Goal: Navigation & Orientation: Find specific page/section

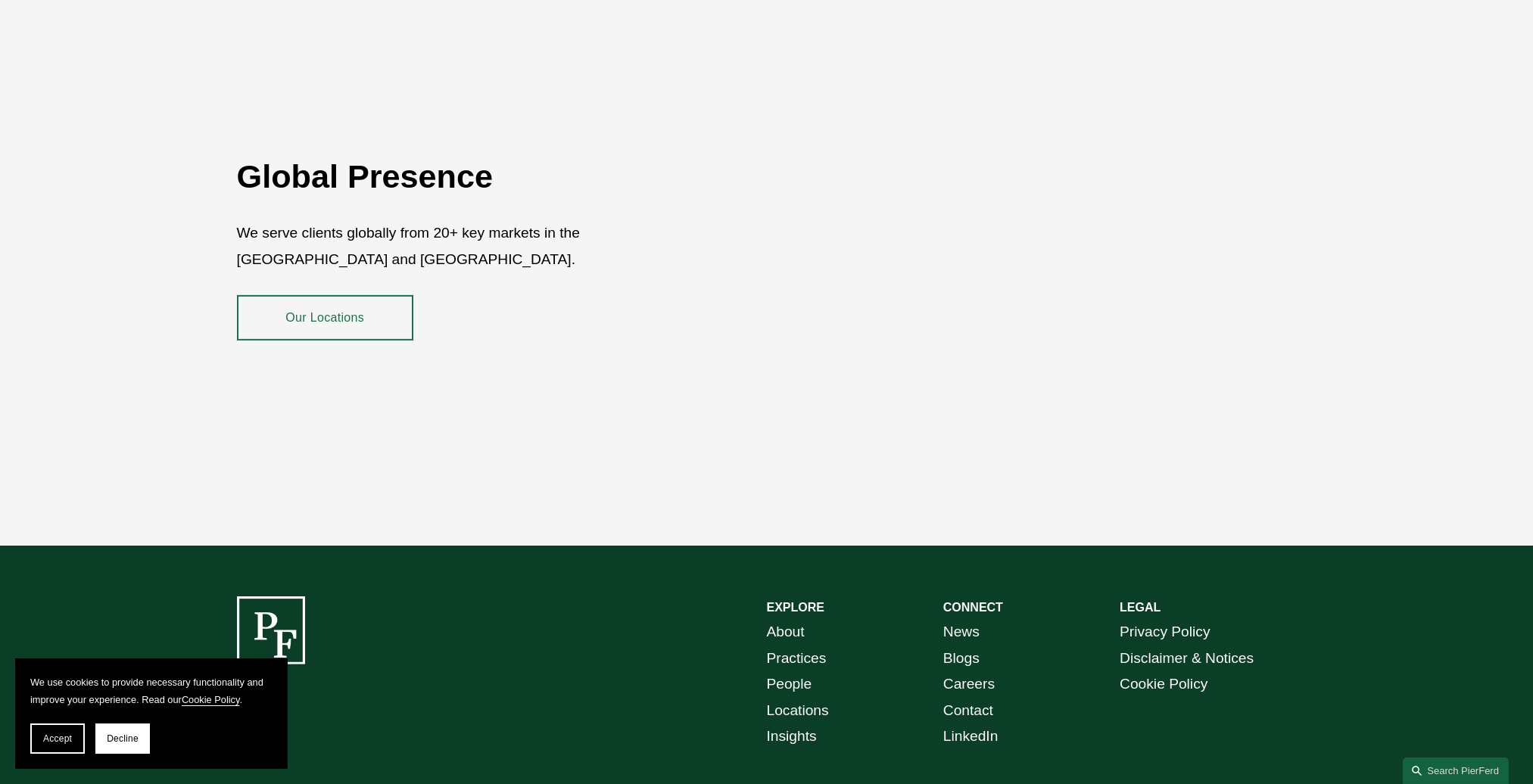
scroll to position [2781, 0]
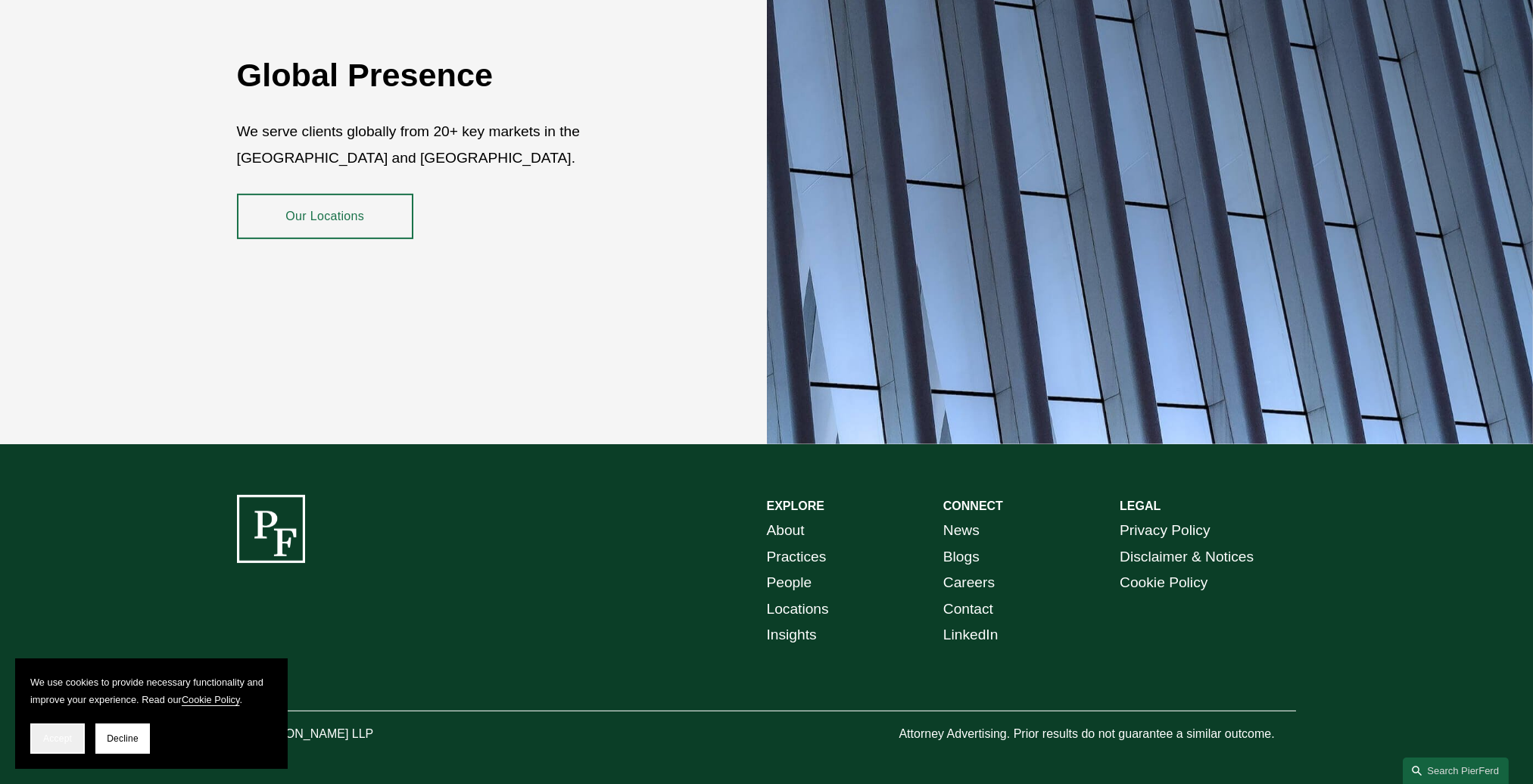
click at [73, 743] on button "Accept" at bounding box center [57, 738] width 54 height 30
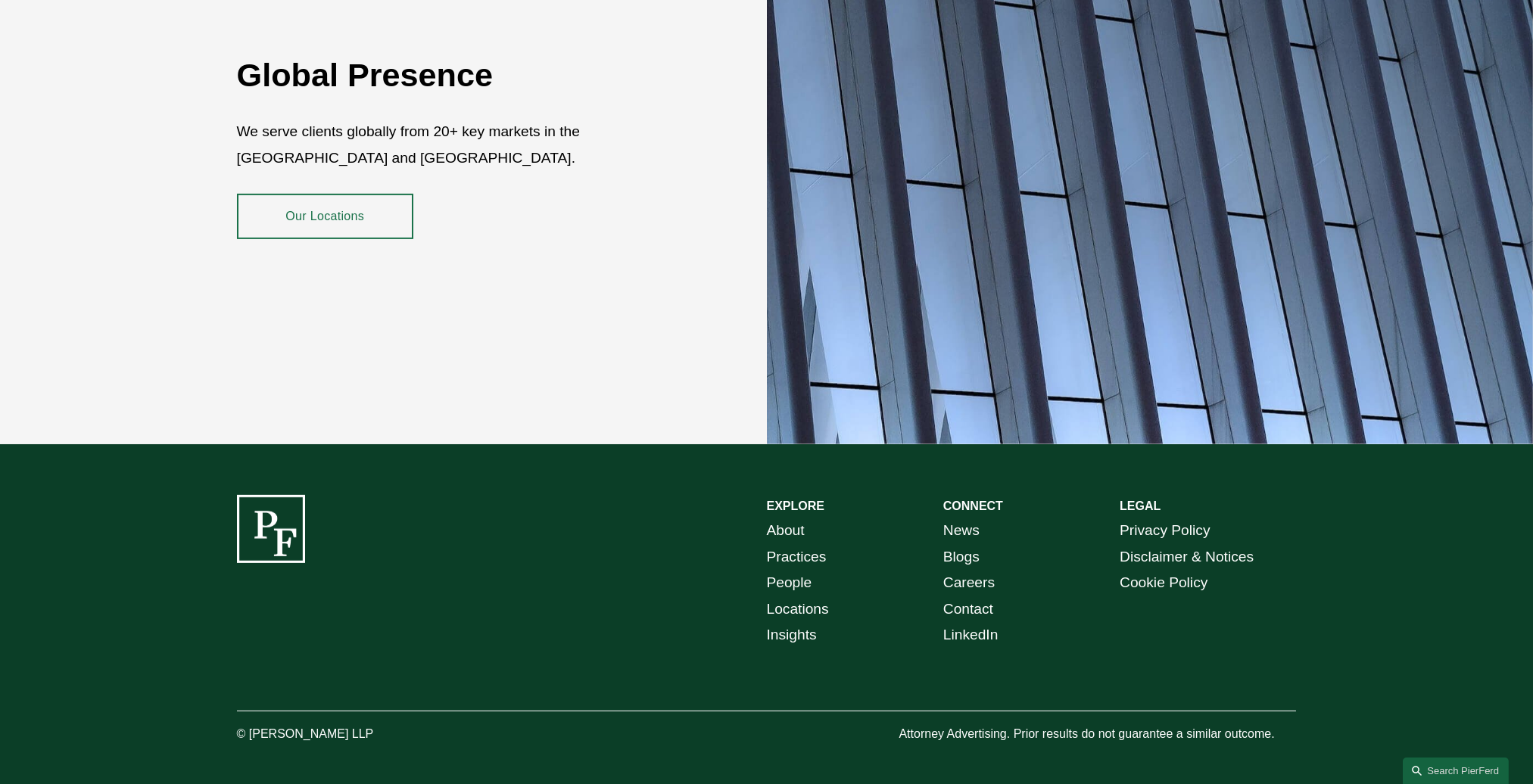
drag, startPoint x: 374, startPoint y: 726, endPoint x: 249, endPoint y: 723, distance: 125.0
click at [249, 723] on p "© [PERSON_NAME] LLP" at bounding box center [347, 734] width 221 height 22
drag, startPoint x: 249, startPoint y: 723, endPoint x: 260, endPoint y: 723, distance: 11.0
copy p "Pierson Ferdinand LLP"
click at [793, 571] on link "People" at bounding box center [790, 583] width 45 height 26
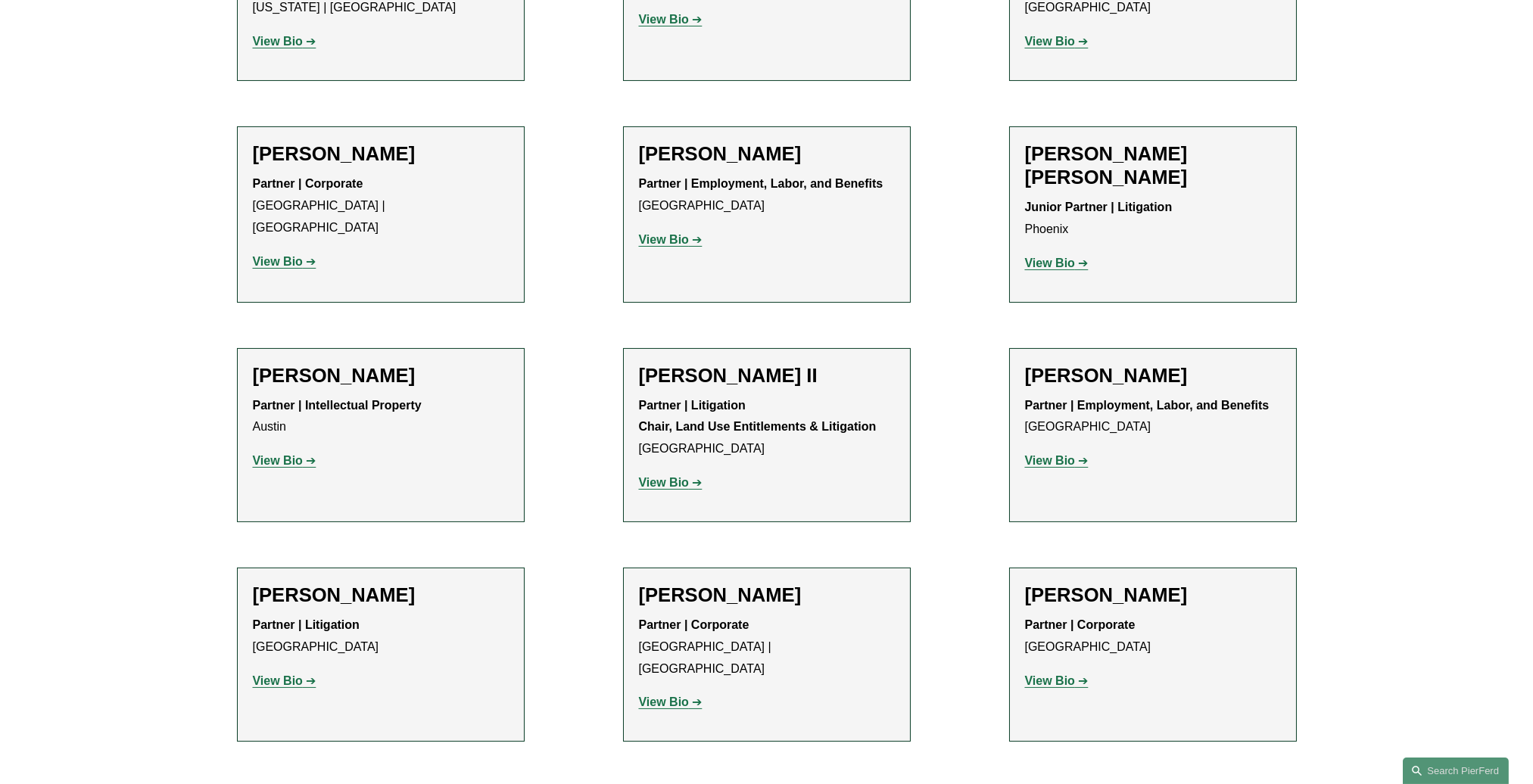
scroll to position [1514, 0]
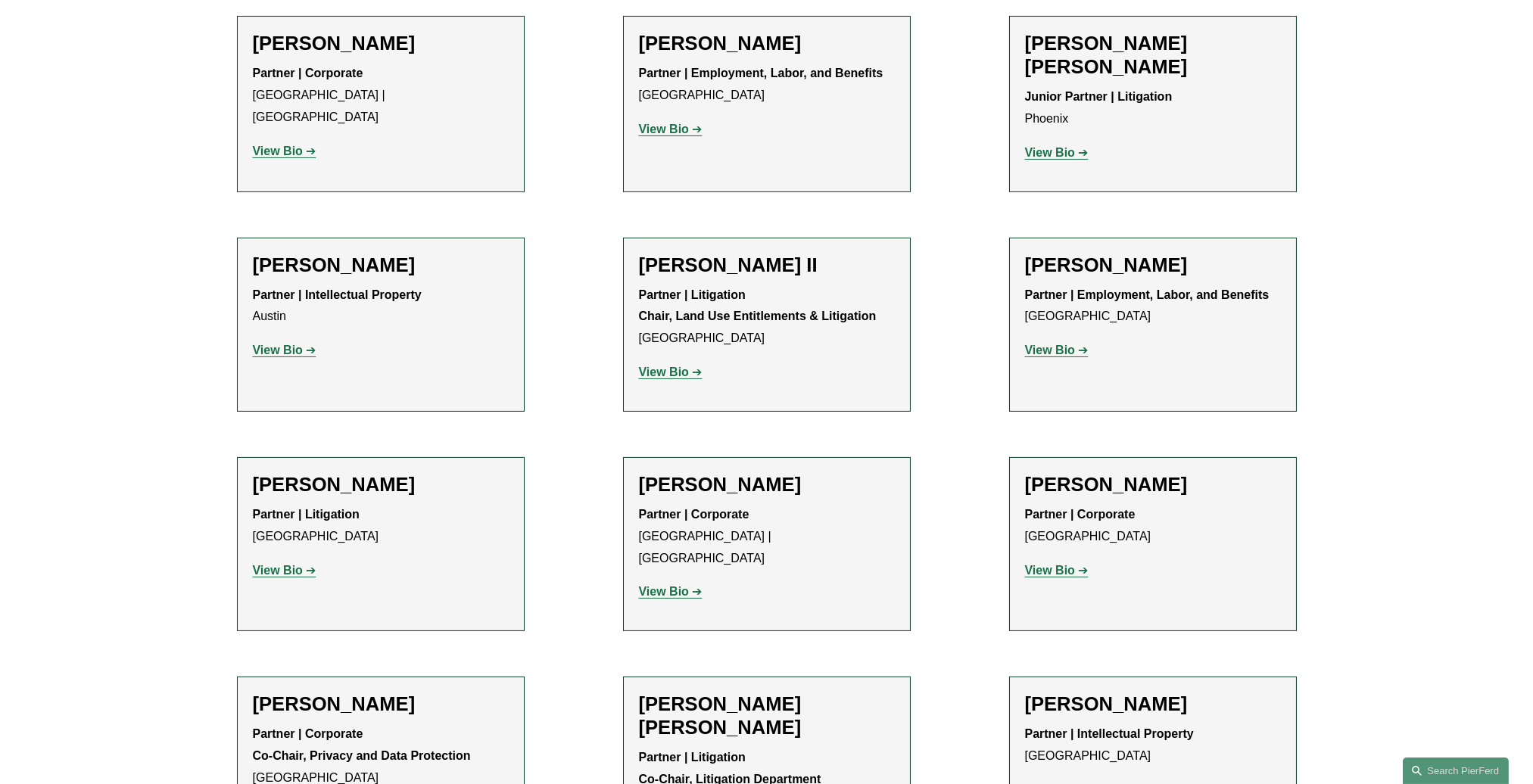
click at [282, 564] on strong "View Bio" at bounding box center [277, 570] width 50 height 13
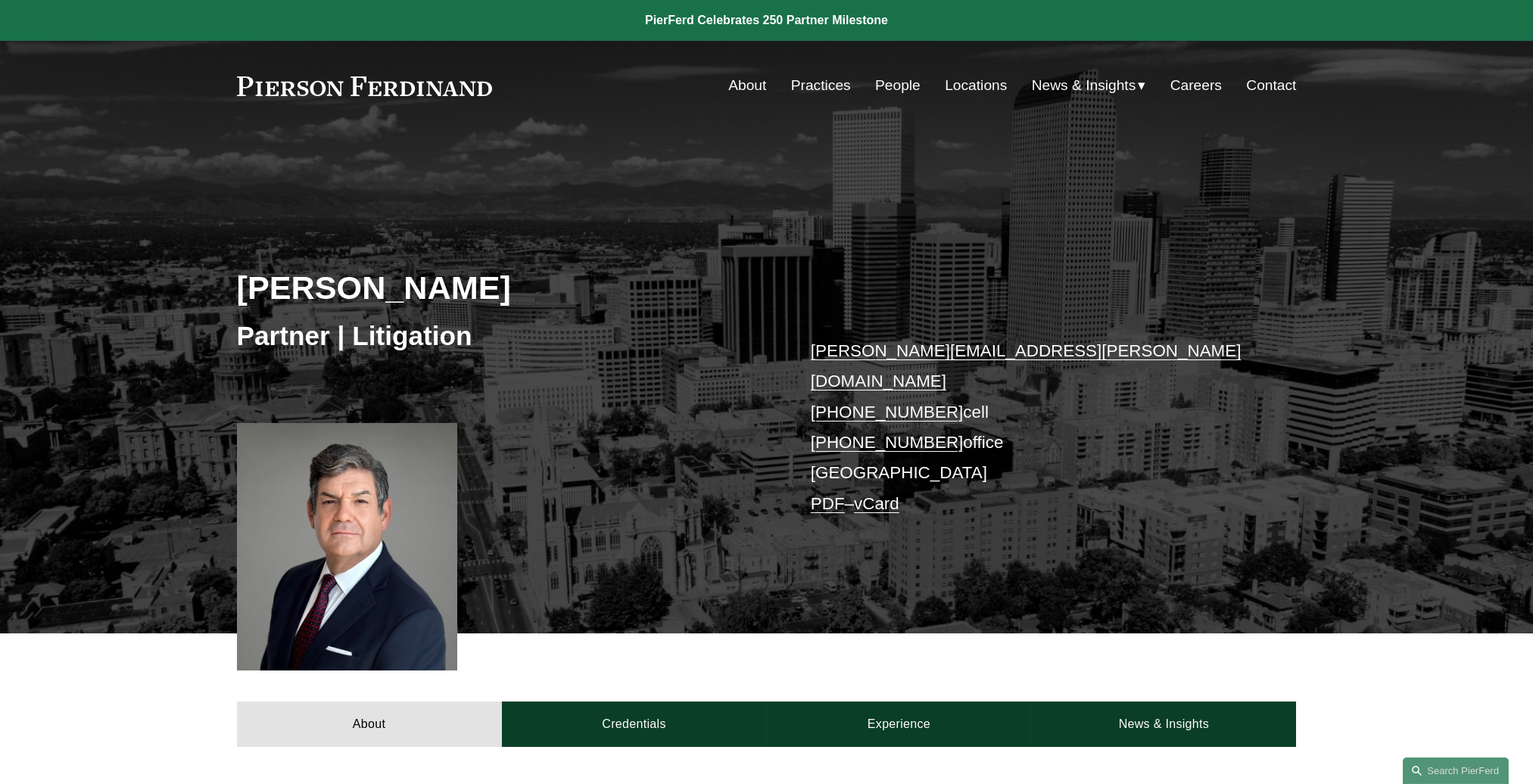
click at [733, 86] on link "About" at bounding box center [747, 85] width 38 height 29
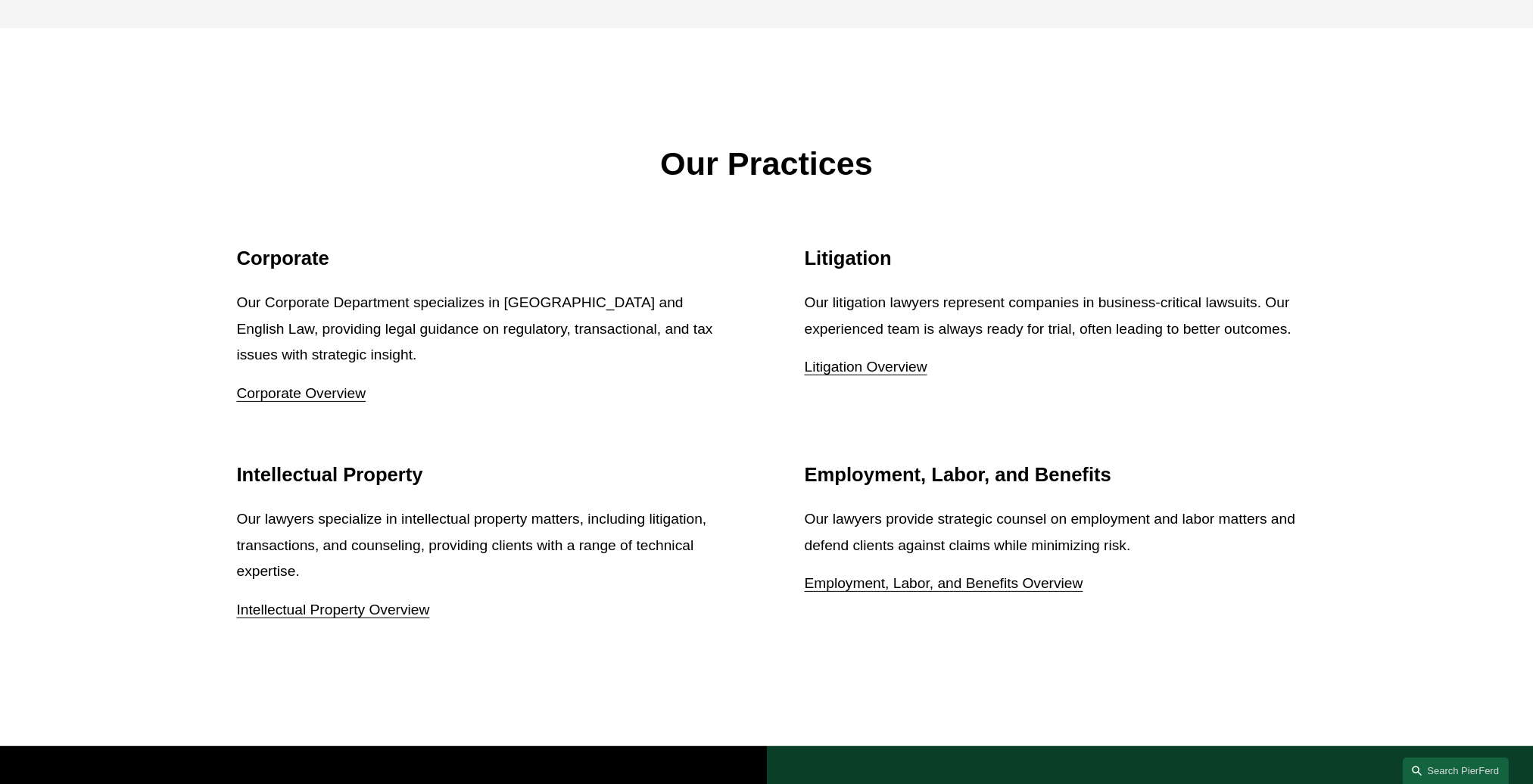
scroll to position [1917, 0]
